Goal: Information Seeking & Learning: Check status

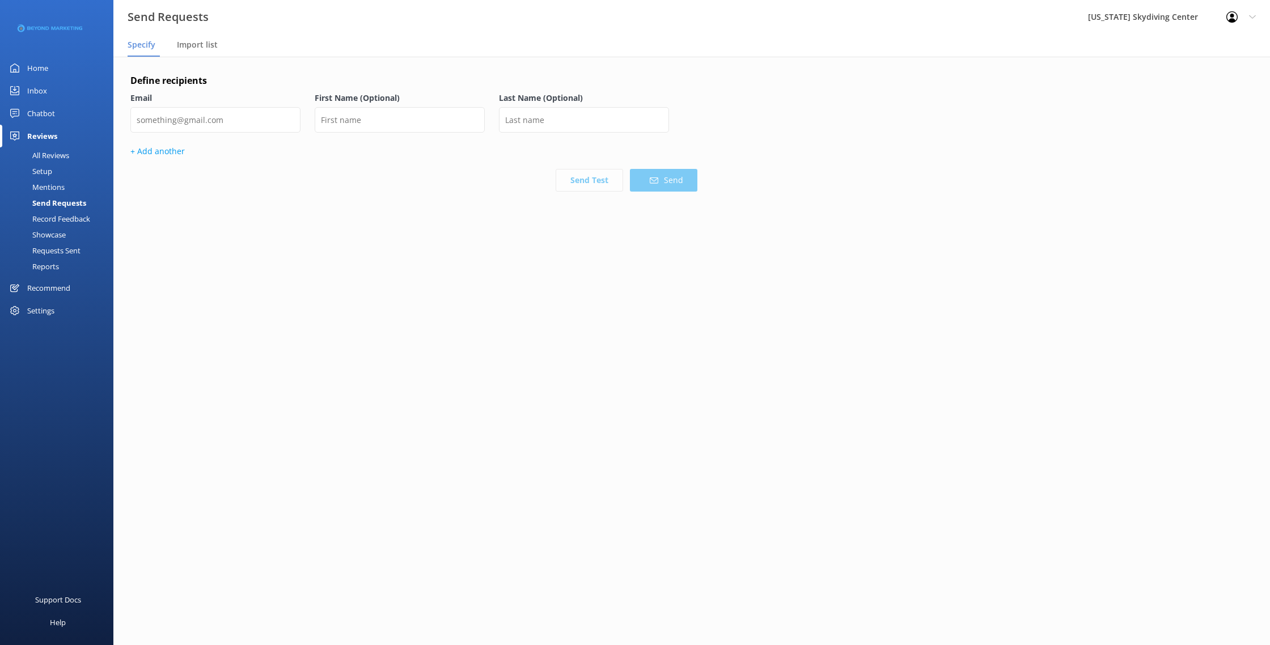
click at [30, 70] on div "Home" at bounding box center [37, 68] width 21 height 23
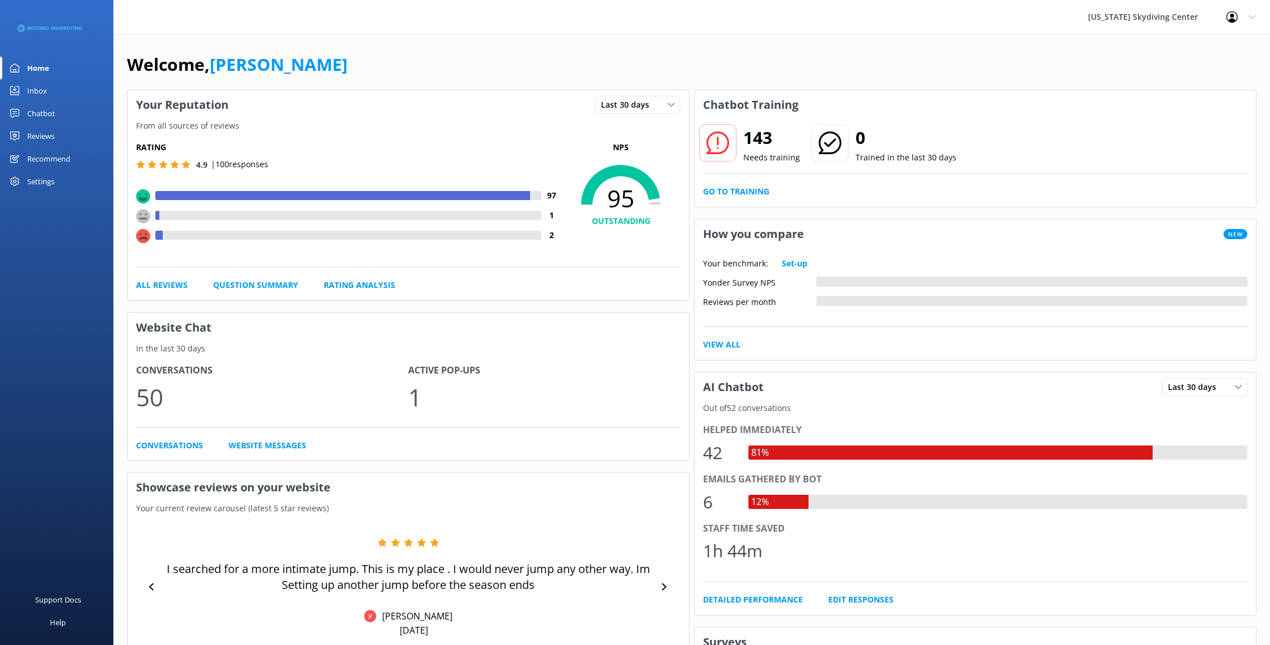
click at [35, 88] on div "Inbox" at bounding box center [37, 90] width 20 height 23
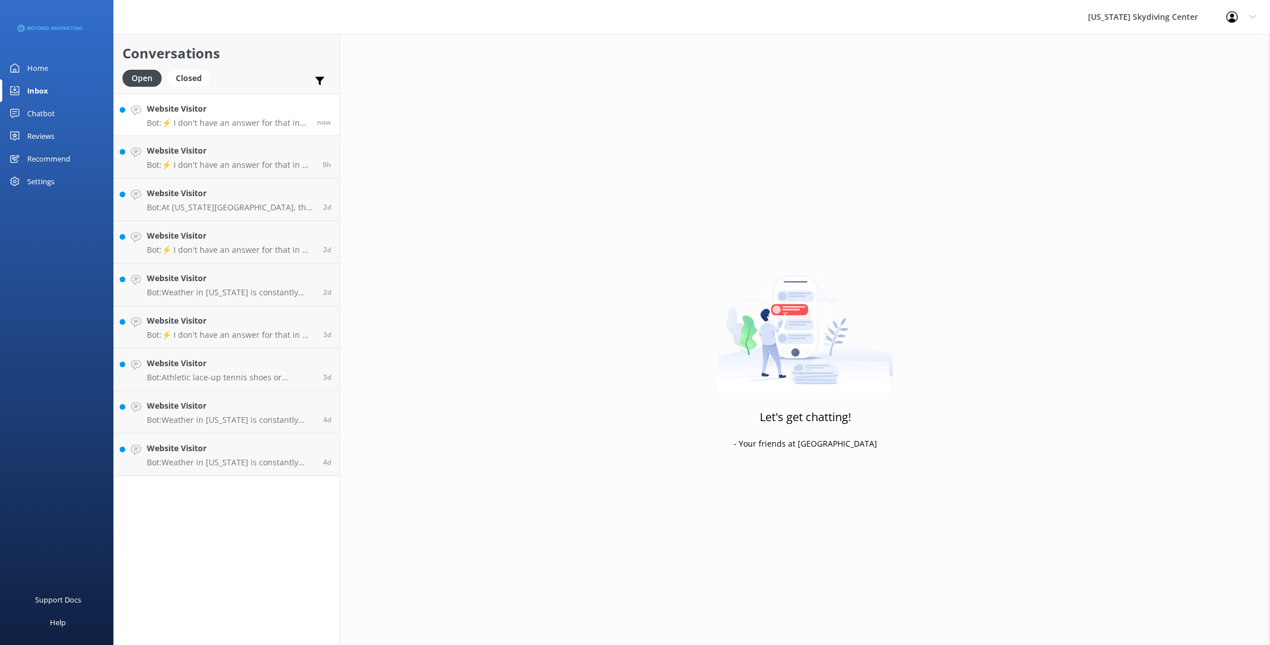
click at [209, 125] on p "Bot: ⚡ I don't have an answer for that in my knowledge base. Please try rephras…" at bounding box center [228, 123] width 162 height 10
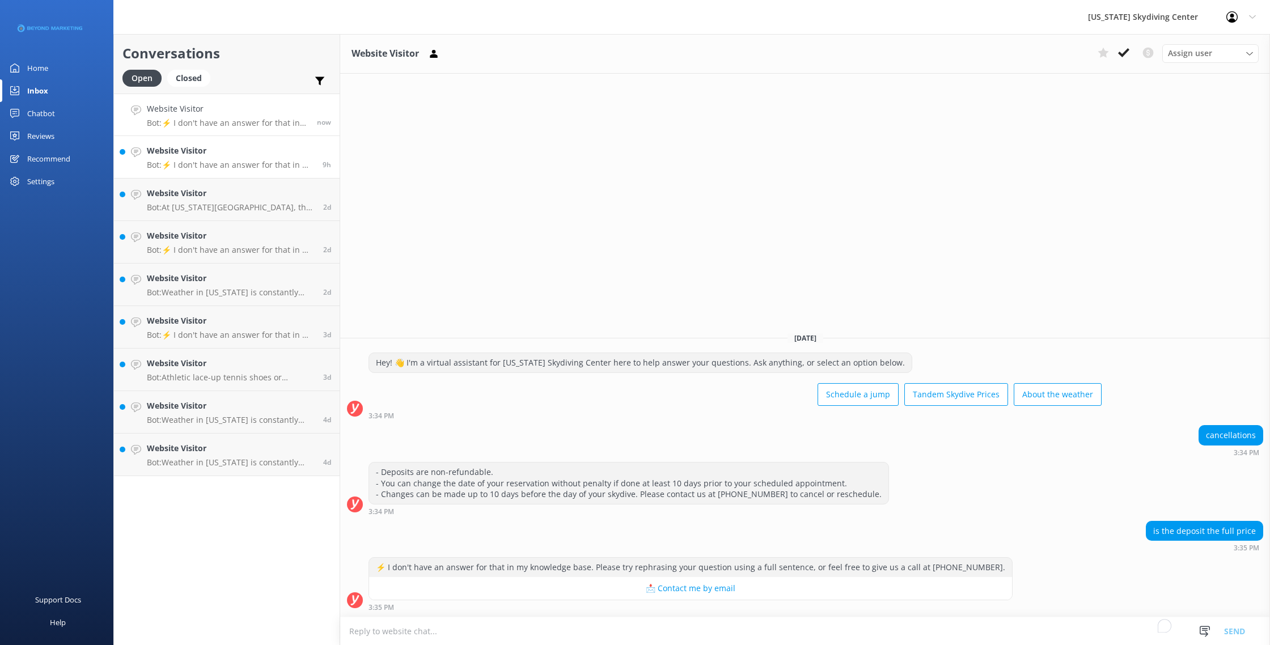
click at [226, 153] on h4 "Website Visitor" at bounding box center [230, 151] width 167 height 12
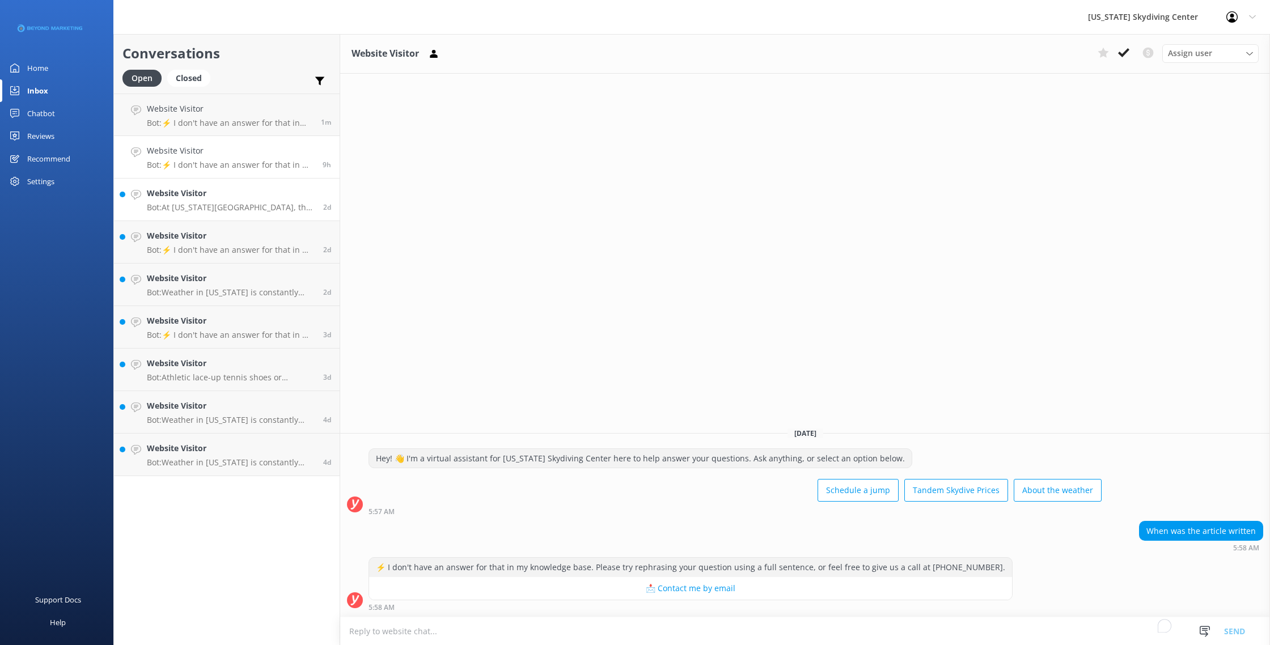
click at [214, 201] on div "Website Visitor Bot: At [US_STATE][GEOGRAPHIC_DATA], the tandem skydiving weigh…" at bounding box center [231, 199] width 168 height 25
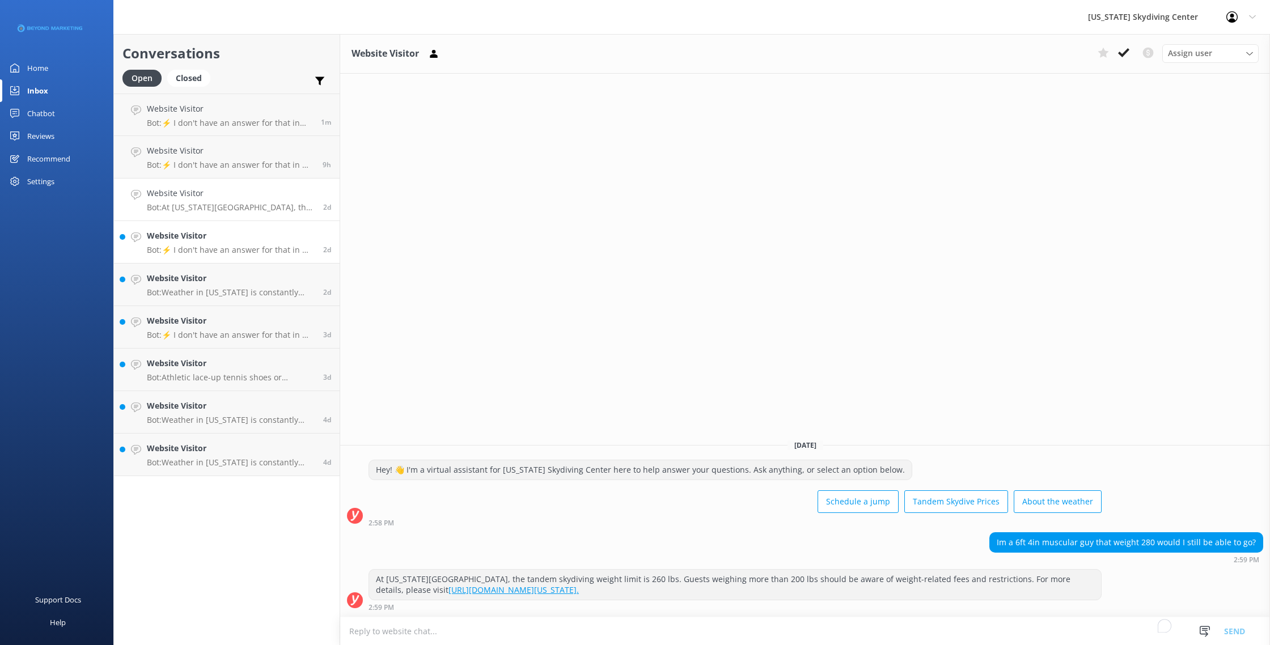
click at [214, 248] on p "Bot: ⚡ I don't have an answer for that in my knowledge base. Please try rephras…" at bounding box center [231, 250] width 168 height 10
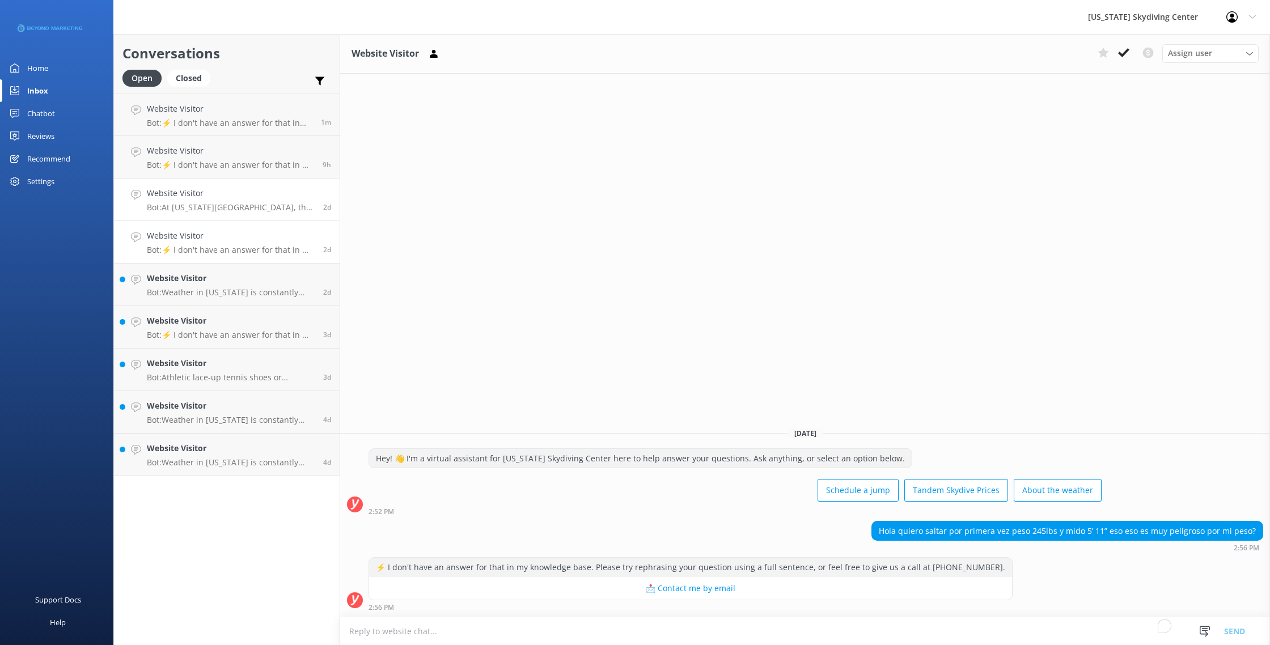
click at [222, 202] on p "Bot: At [US_STATE][GEOGRAPHIC_DATA], the tandem skydiving weight limit is 260 l…" at bounding box center [231, 207] width 168 height 10
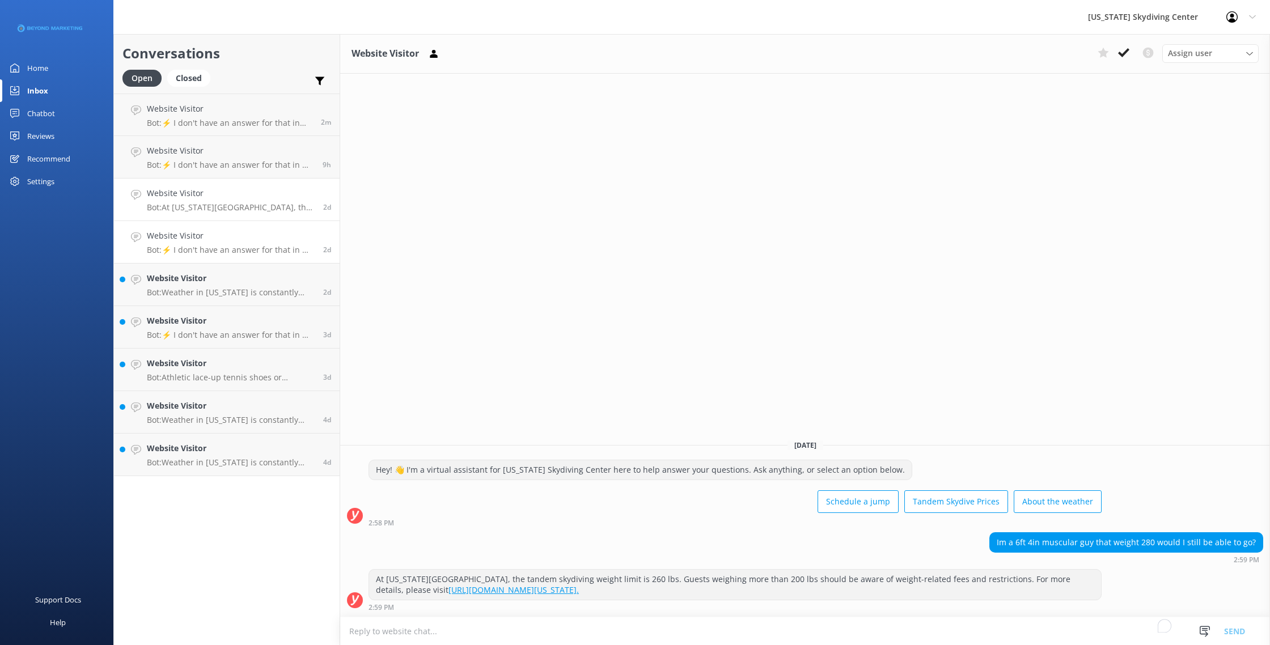
click at [223, 240] on h4 "Website Visitor" at bounding box center [231, 236] width 168 height 12
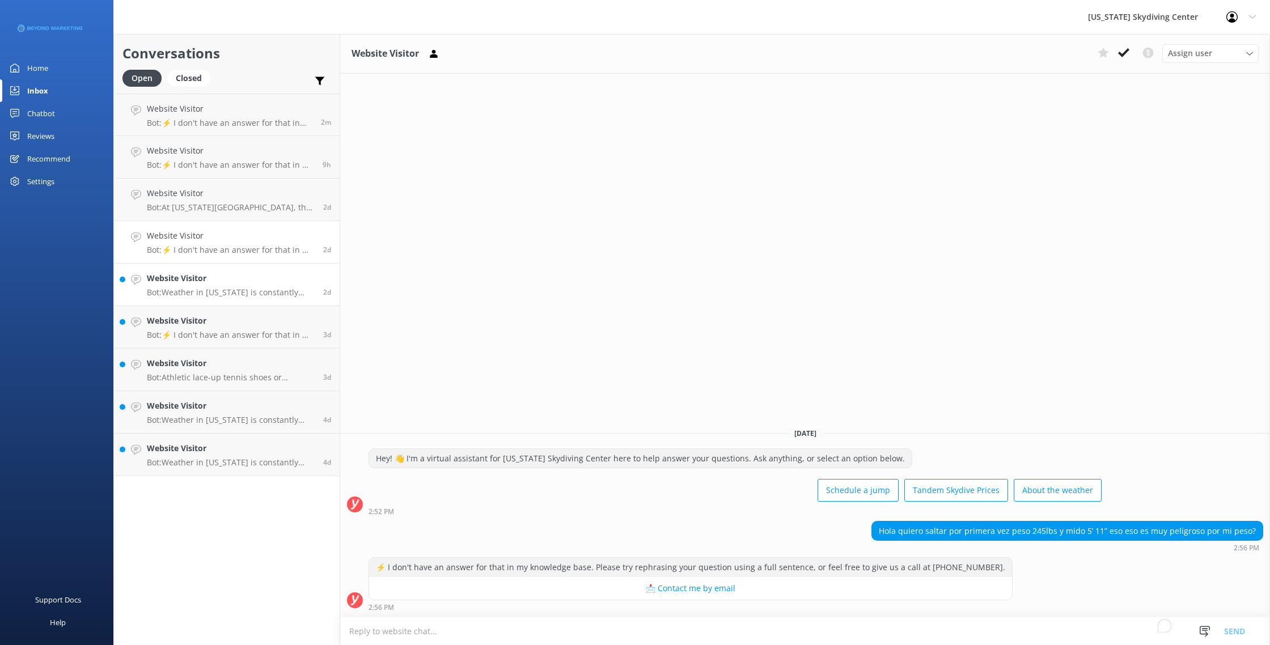
click at [238, 283] on h4 "Website Visitor" at bounding box center [231, 278] width 168 height 12
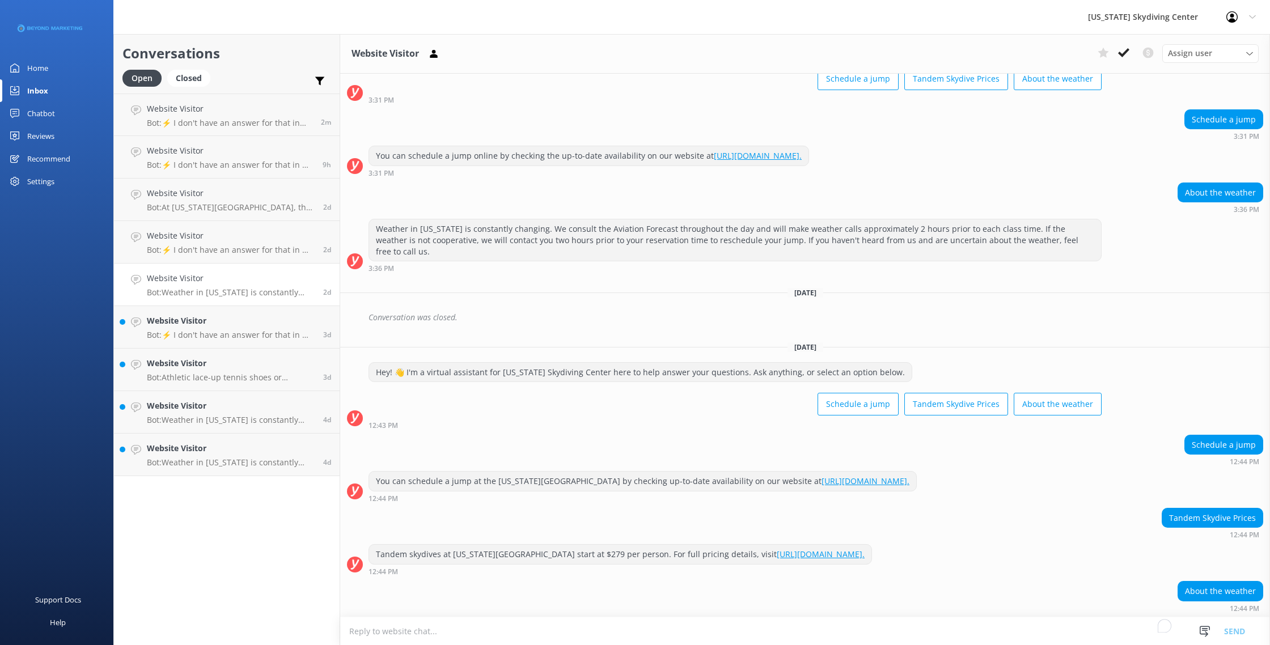
scroll to position [115, 0]
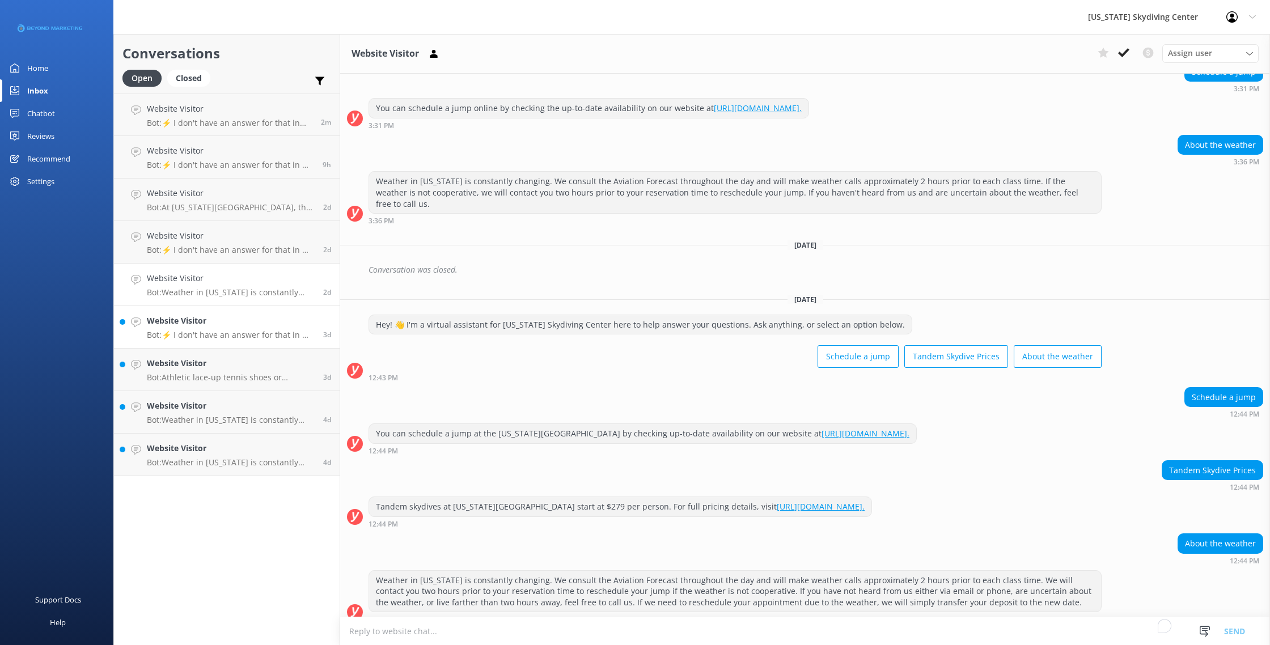
click at [272, 334] on p "Bot: ⚡ I don't have an answer for that in my knowledge base. Please try rephras…" at bounding box center [231, 335] width 168 height 10
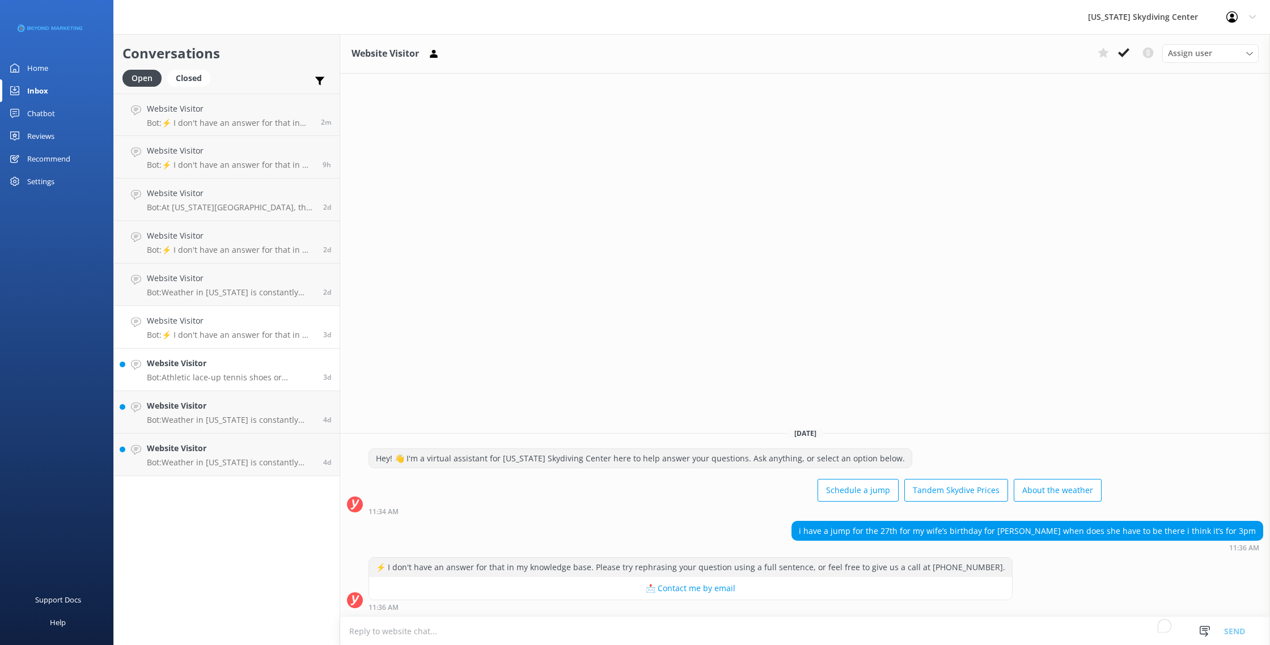
click at [237, 368] on h4 "Website Visitor" at bounding box center [231, 363] width 168 height 12
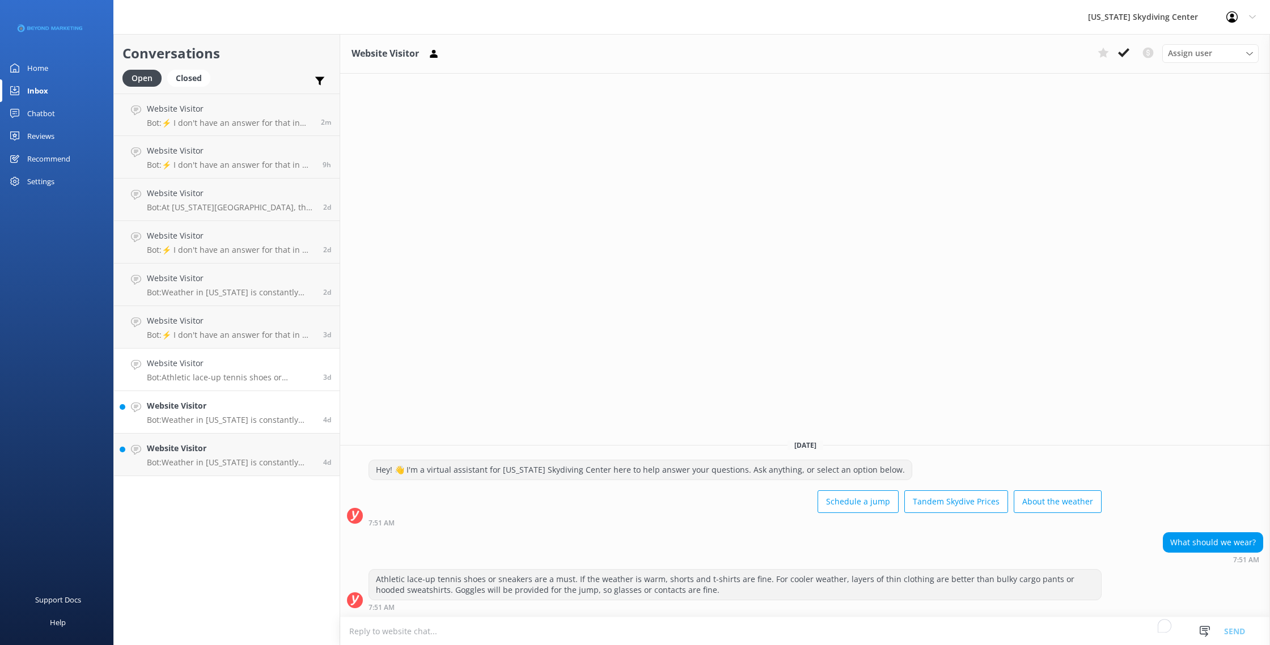
click at [201, 410] on h4 "Website Visitor" at bounding box center [231, 406] width 168 height 12
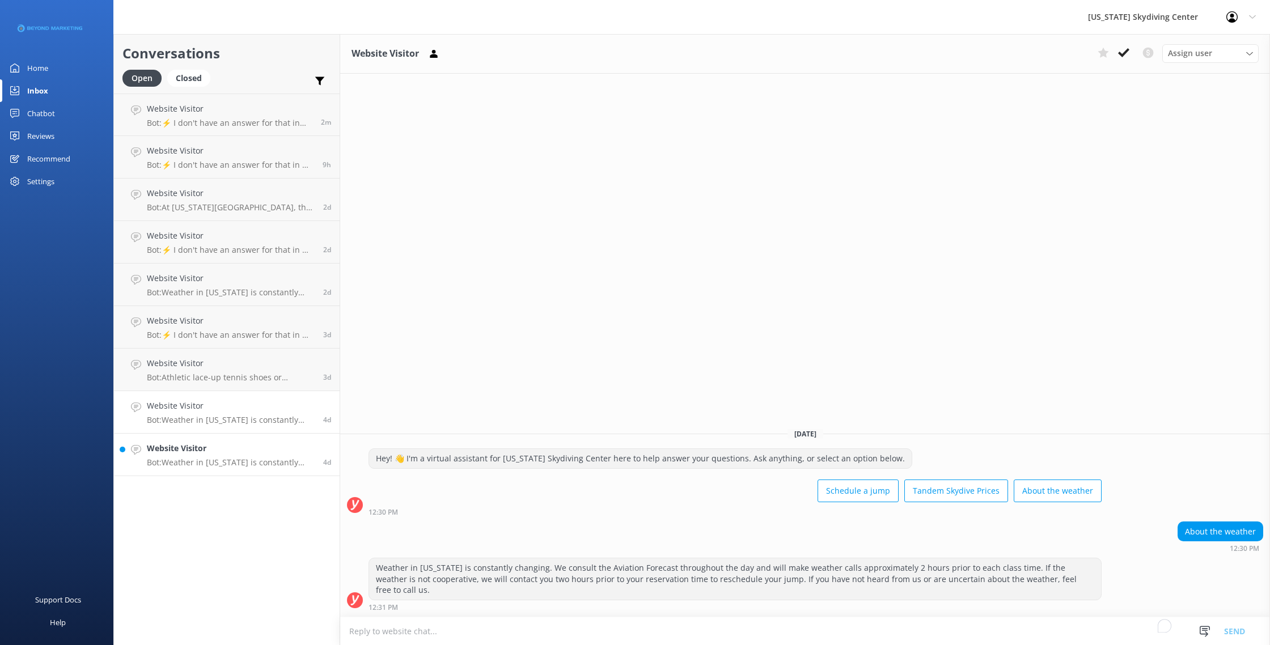
click at [212, 458] on p "Bot: Weather in [US_STATE] is constantly changing. We consult the Aviation Fore…" at bounding box center [231, 463] width 168 height 10
click at [35, 65] on div "Home" at bounding box center [37, 68] width 21 height 23
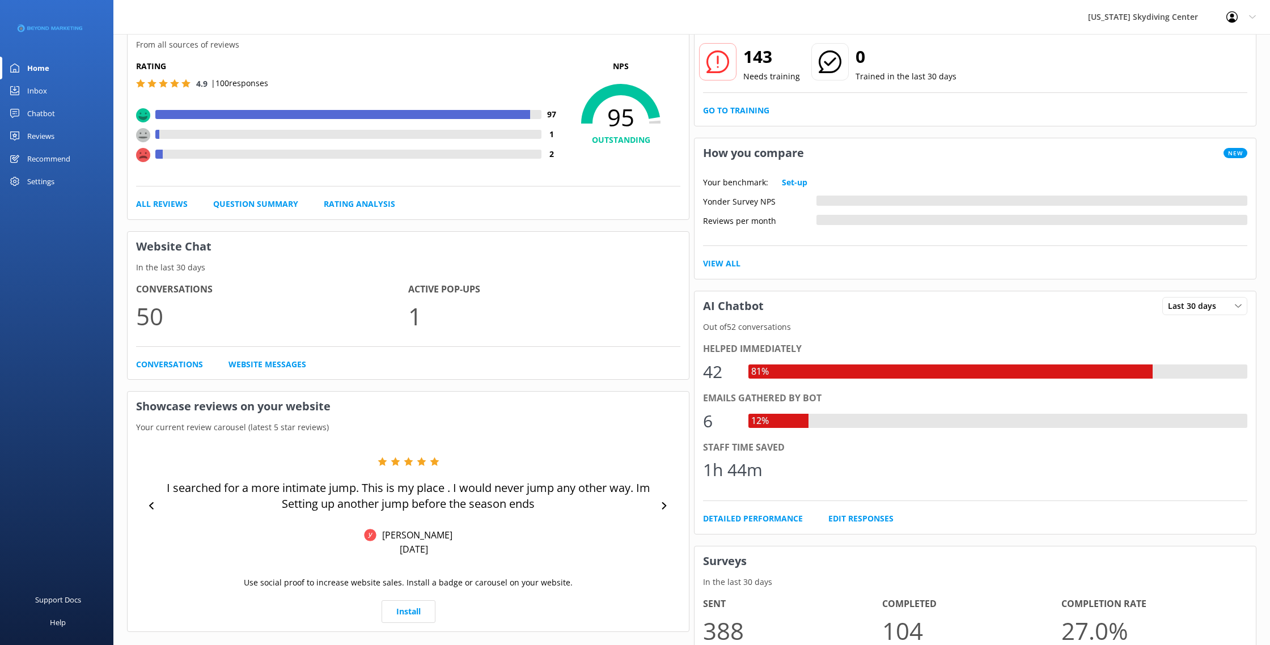
scroll to position [99, 0]
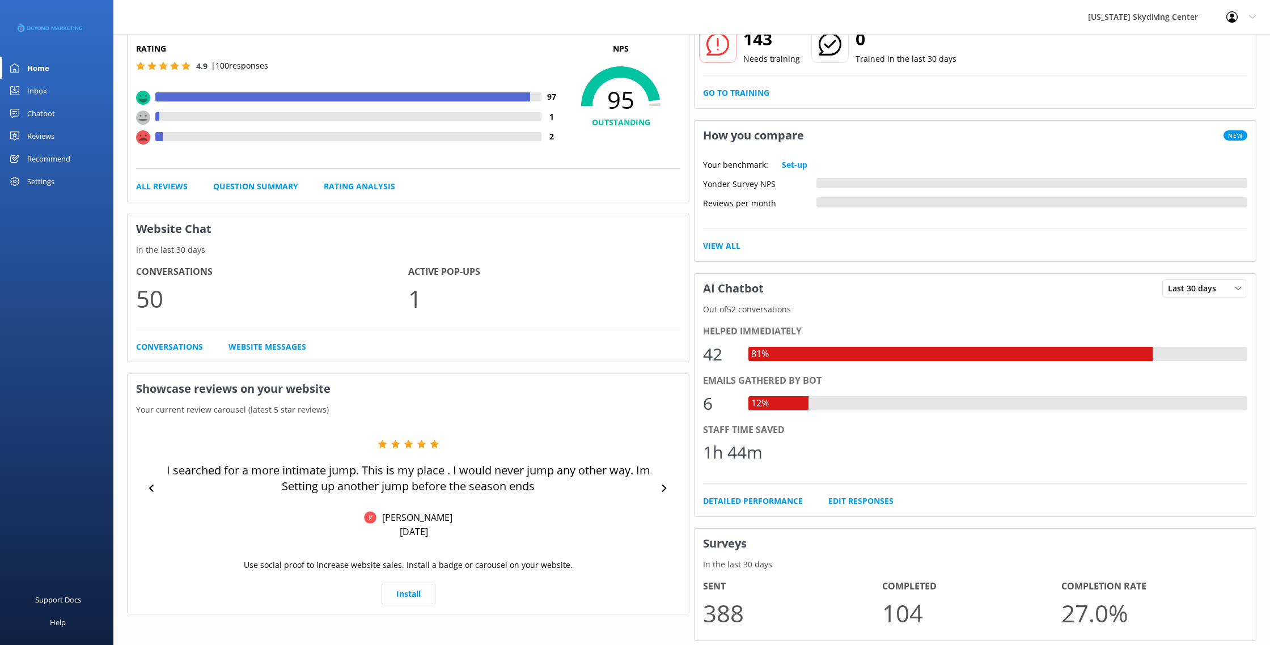
click at [41, 139] on div "Reviews" at bounding box center [40, 136] width 27 height 23
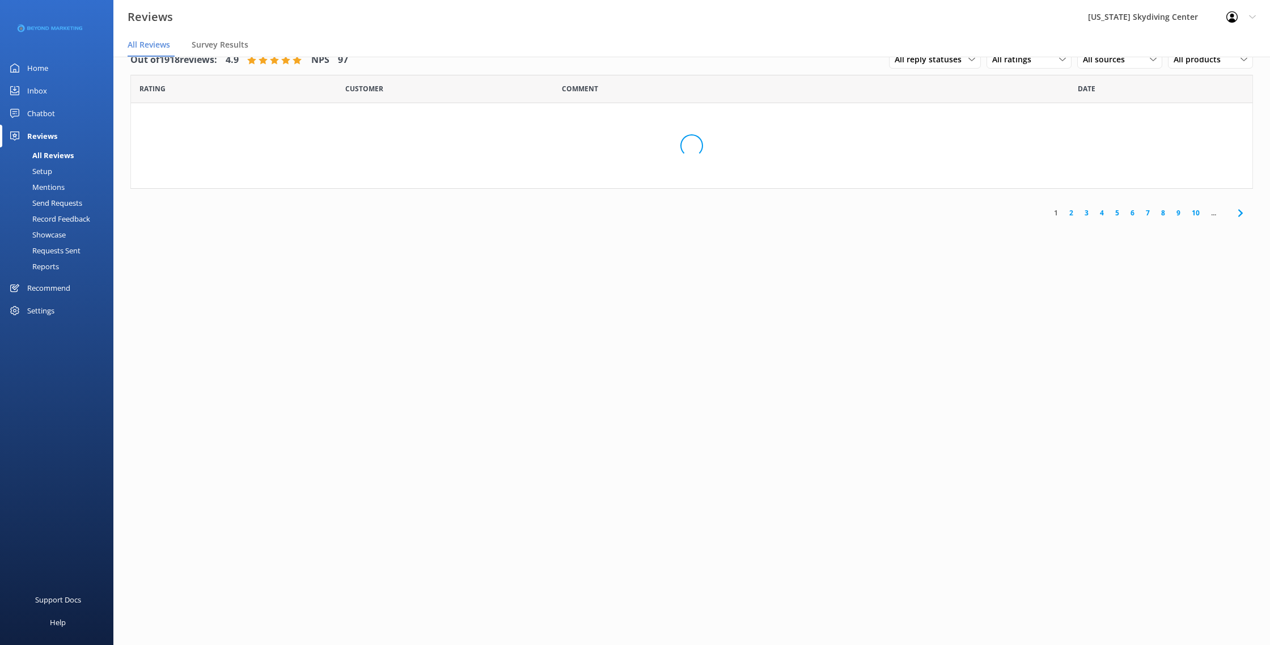
scroll to position [23, 0]
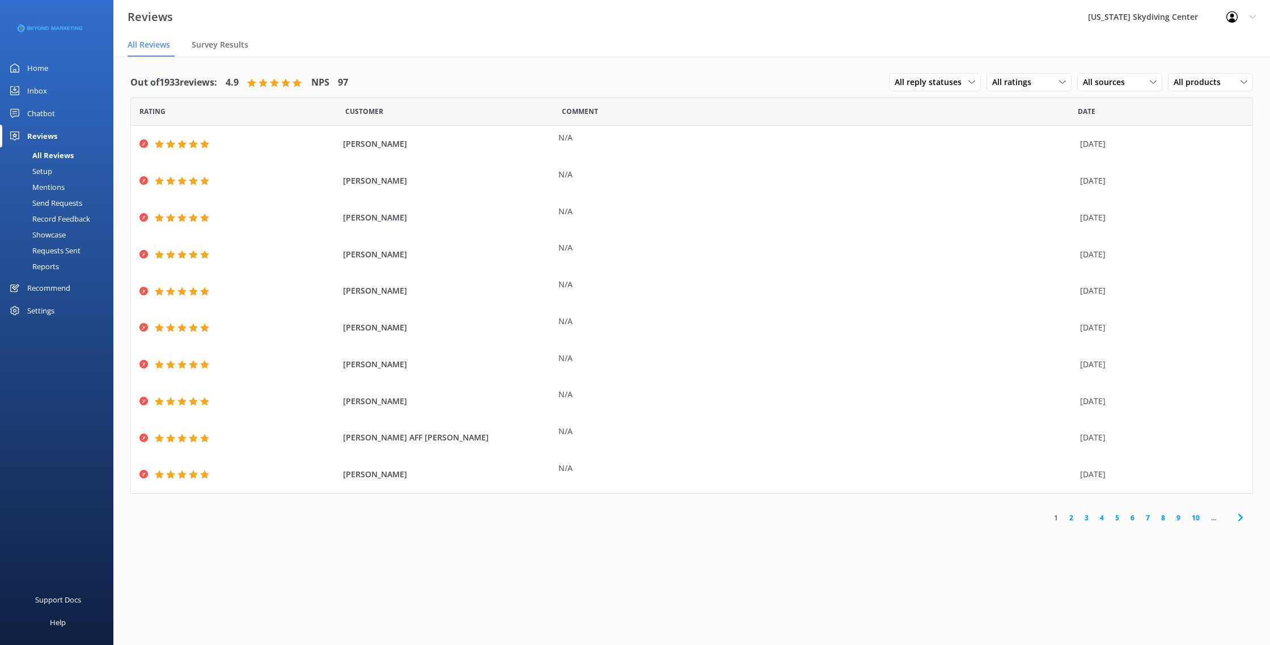
click at [1072, 516] on link "2" at bounding box center [1071, 517] width 15 height 11
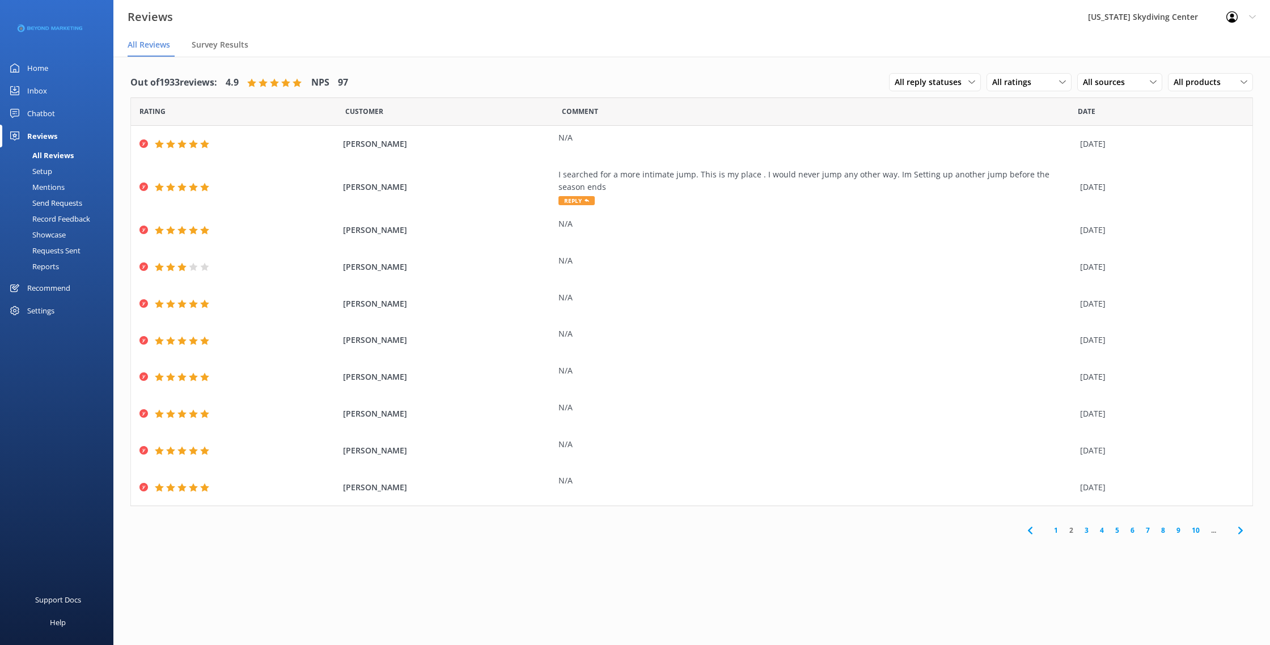
click at [1085, 528] on link "3" at bounding box center [1086, 530] width 15 height 11
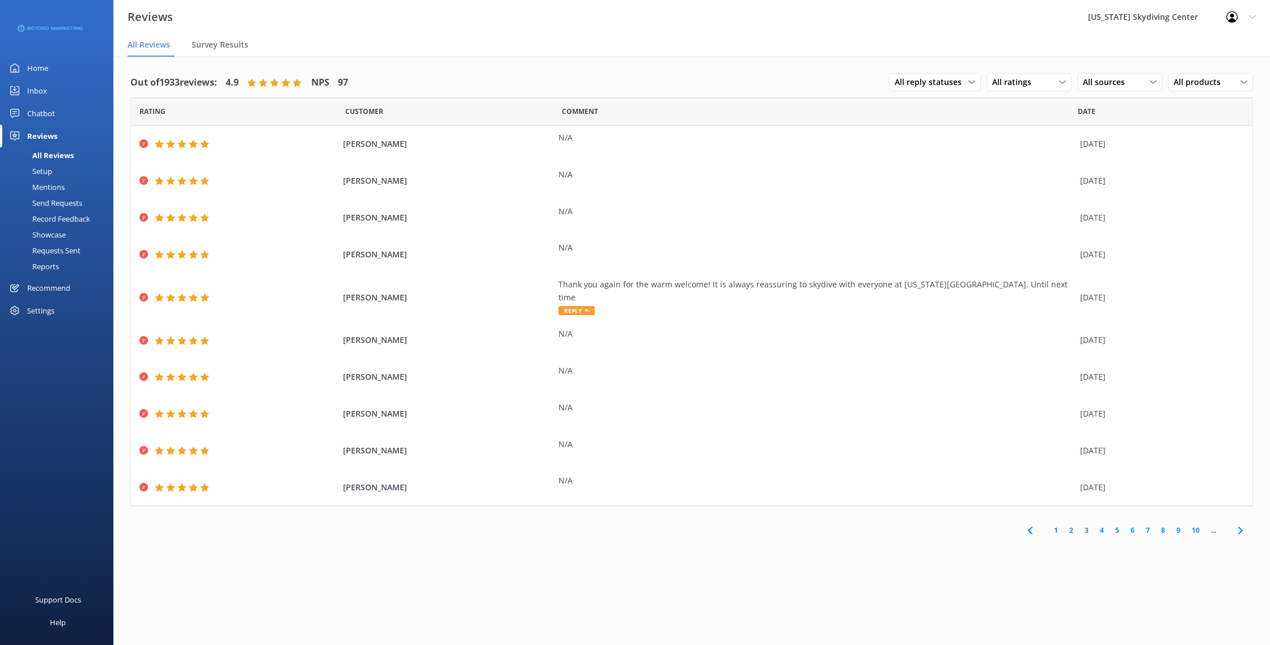
click at [1103, 525] on link "4" at bounding box center [1101, 530] width 15 height 11
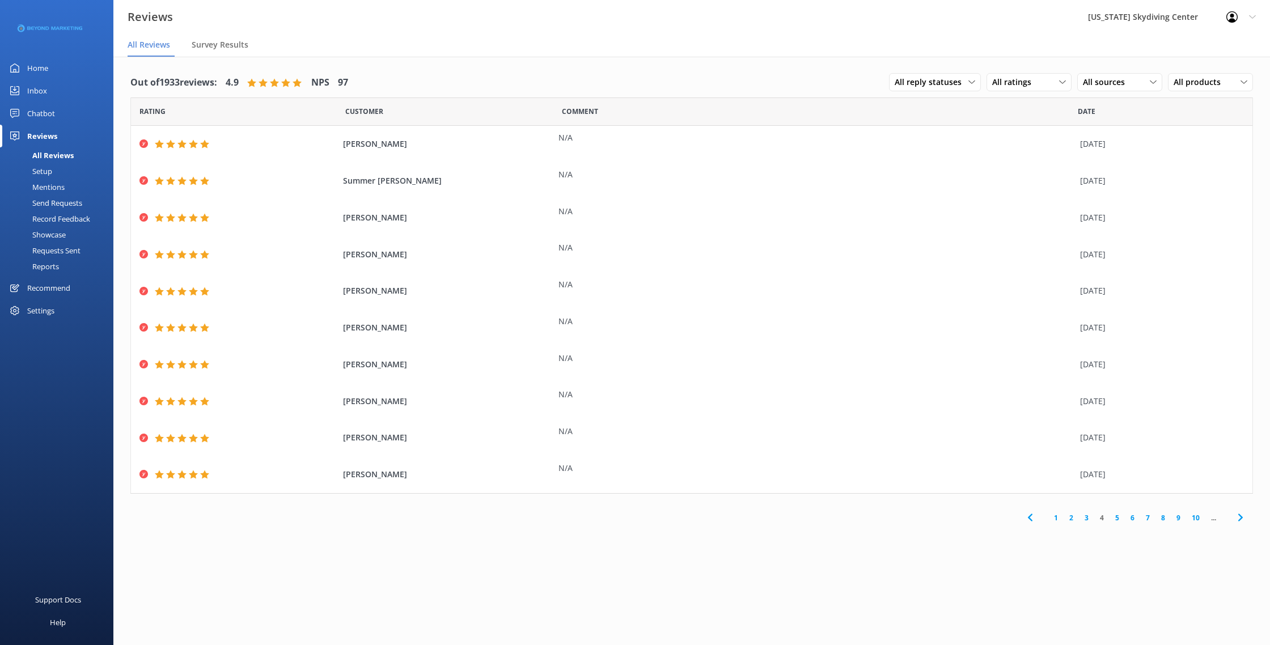
click at [1116, 516] on link "5" at bounding box center [1116, 517] width 15 height 11
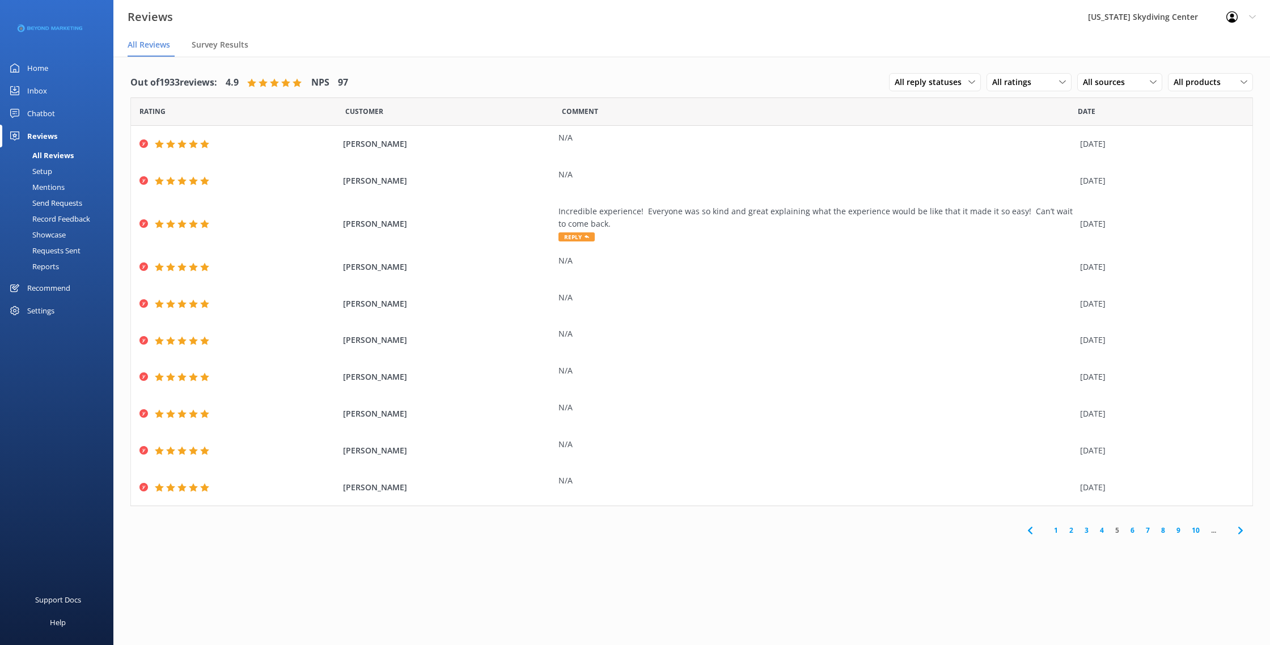
click at [38, 67] on div "Home" at bounding box center [37, 68] width 21 height 23
